Goal: Information Seeking & Learning: Find specific fact

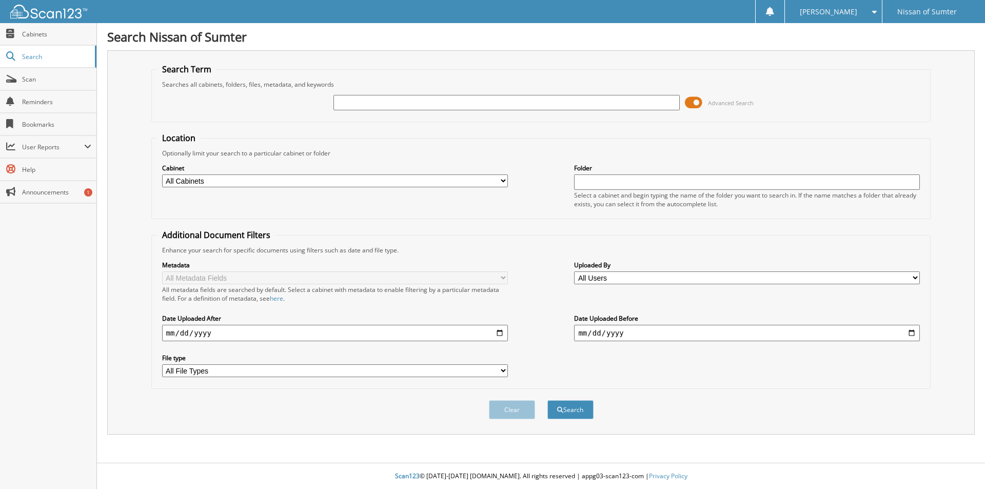
click at [354, 104] on input "text" at bounding box center [507, 102] width 346 height 15
type input "P4528"
click at [548, 400] on button "Search" at bounding box center [571, 409] width 46 height 19
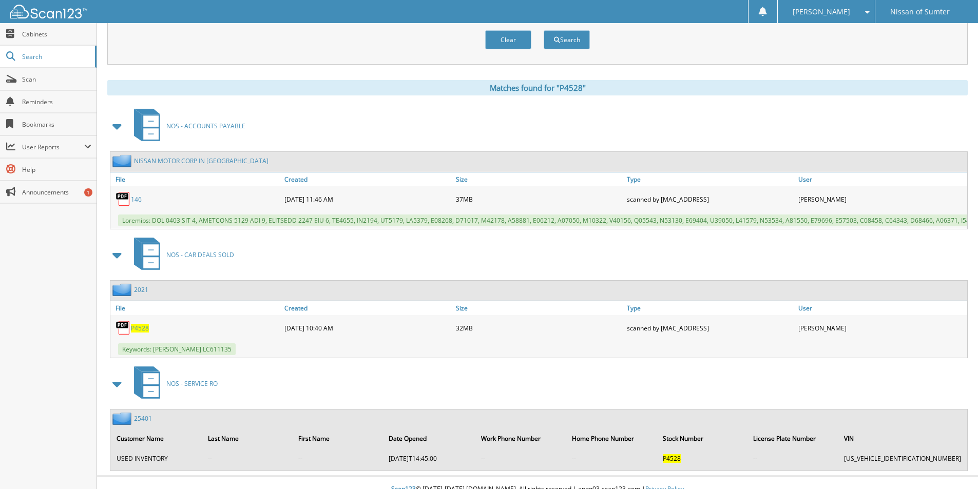
scroll to position [391, 0]
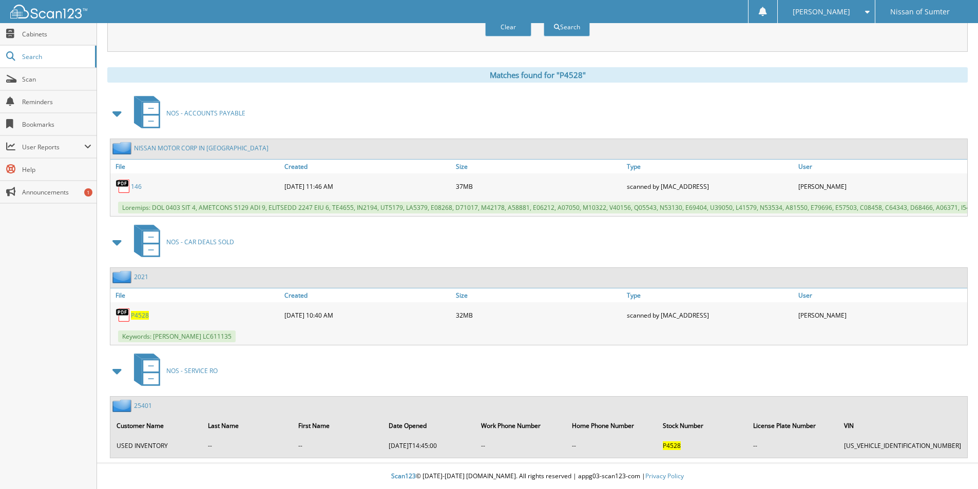
click at [141, 313] on span "P4528" at bounding box center [140, 315] width 18 height 9
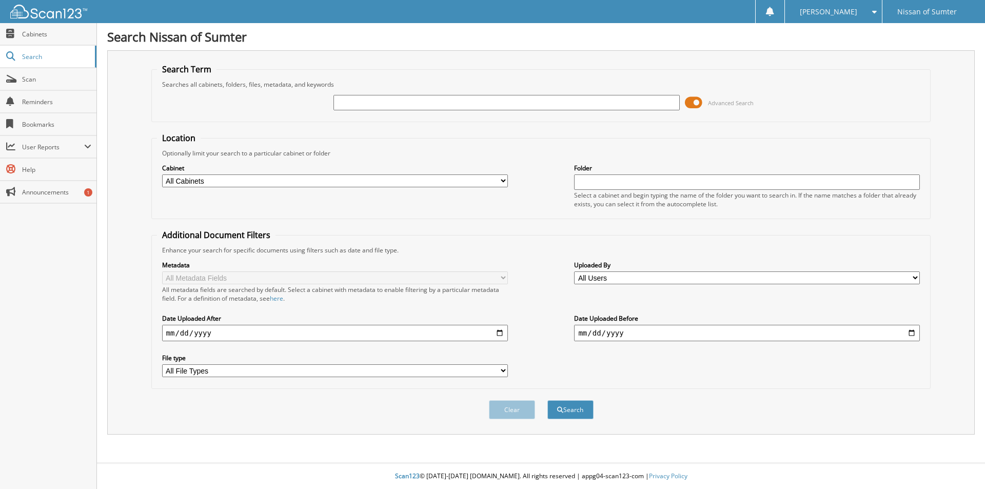
click at [369, 100] on input "text" at bounding box center [507, 102] width 346 height 15
type input "P4630"
click at [548, 400] on button "Search" at bounding box center [571, 409] width 46 height 19
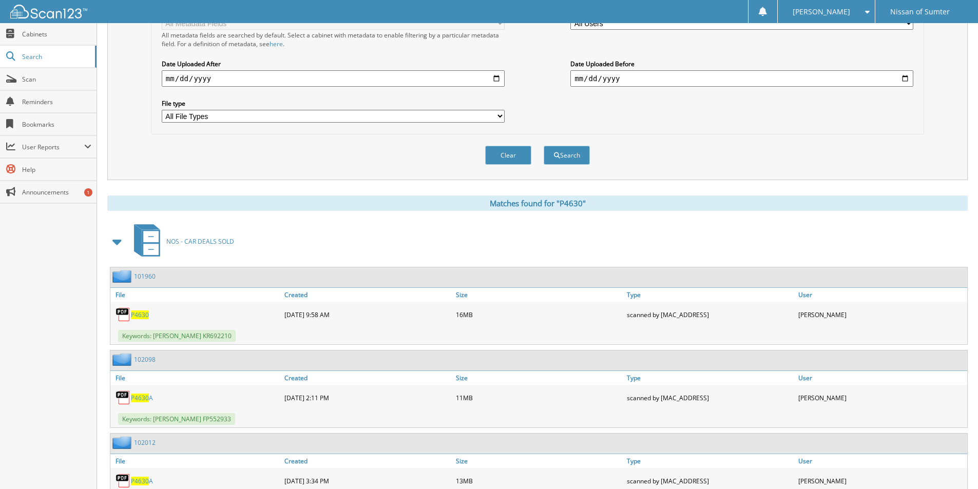
scroll to position [257, 0]
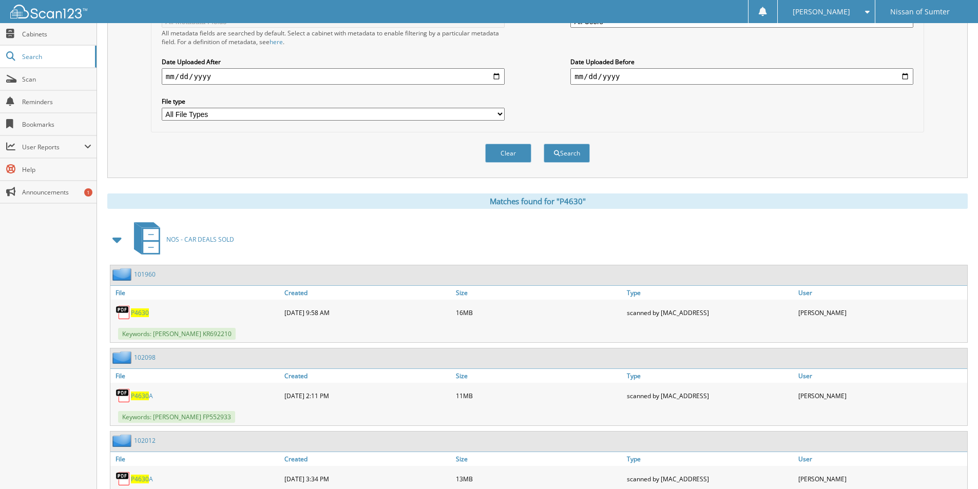
click at [144, 310] on span "P4630" at bounding box center [140, 312] width 18 height 9
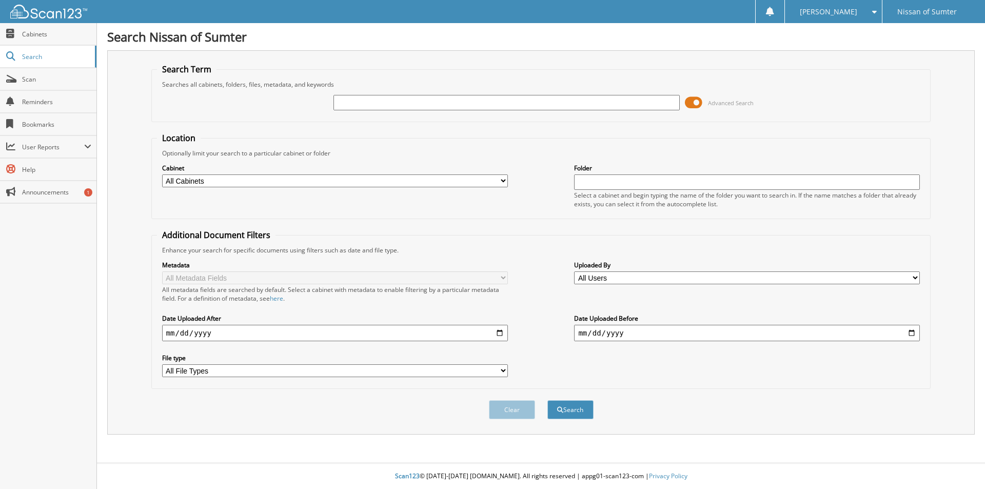
click at [364, 106] on input "text" at bounding box center [507, 102] width 346 height 15
type input "23000"
click at [548, 400] on button "Search" at bounding box center [571, 409] width 46 height 19
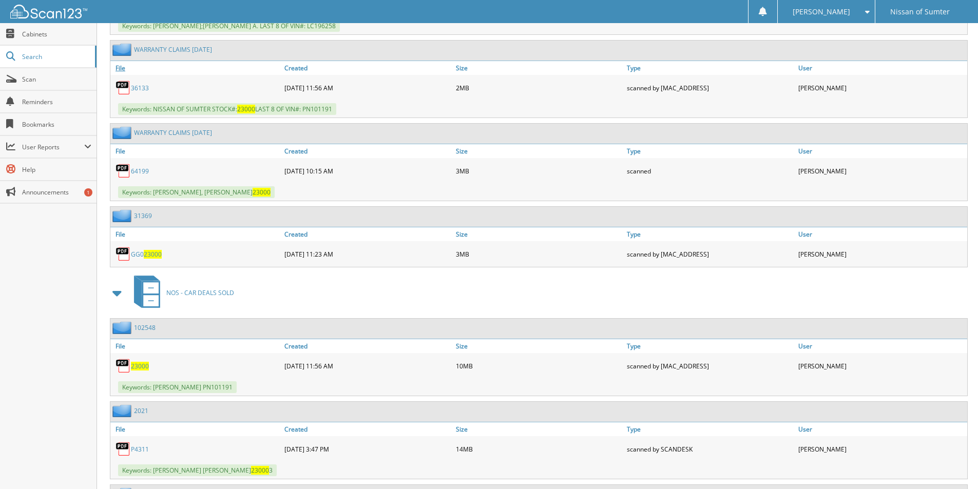
scroll to position [667, 0]
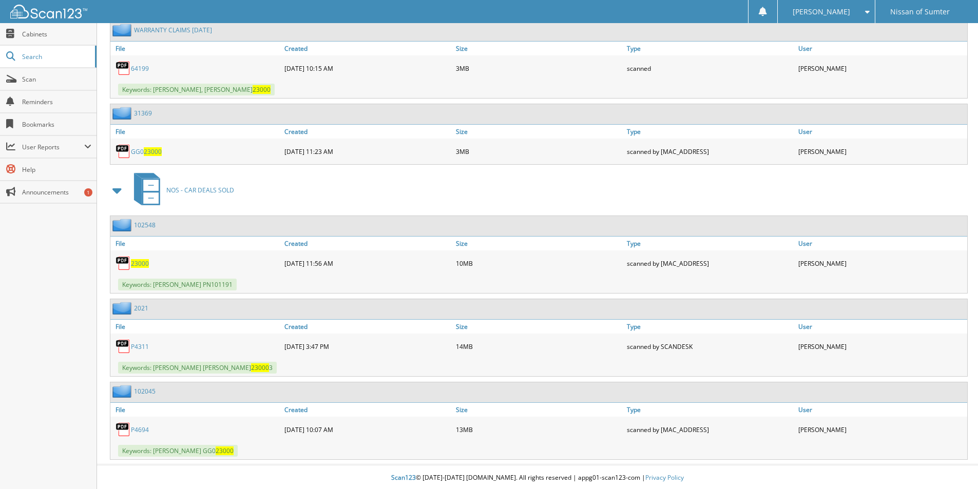
click at [143, 263] on span "23000" at bounding box center [140, 263] width 18 height 9
